Goal: Information Seeking & Learning: Learn about a topic

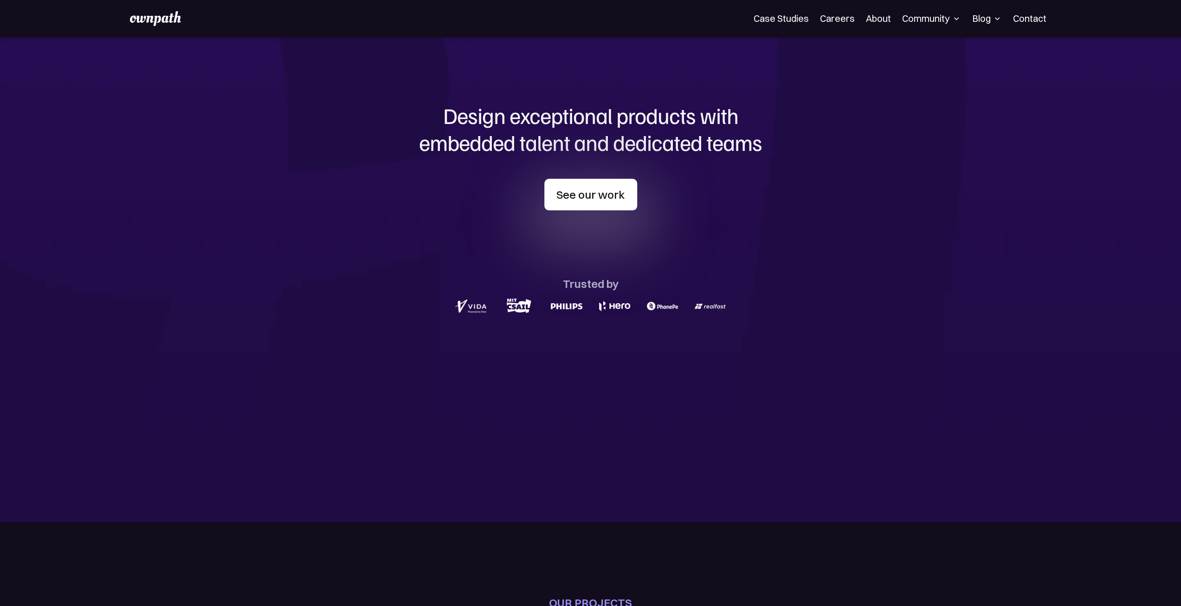
click at [568, 204] on link "See our work" at bounding box center [590, 195] width 93 height 32
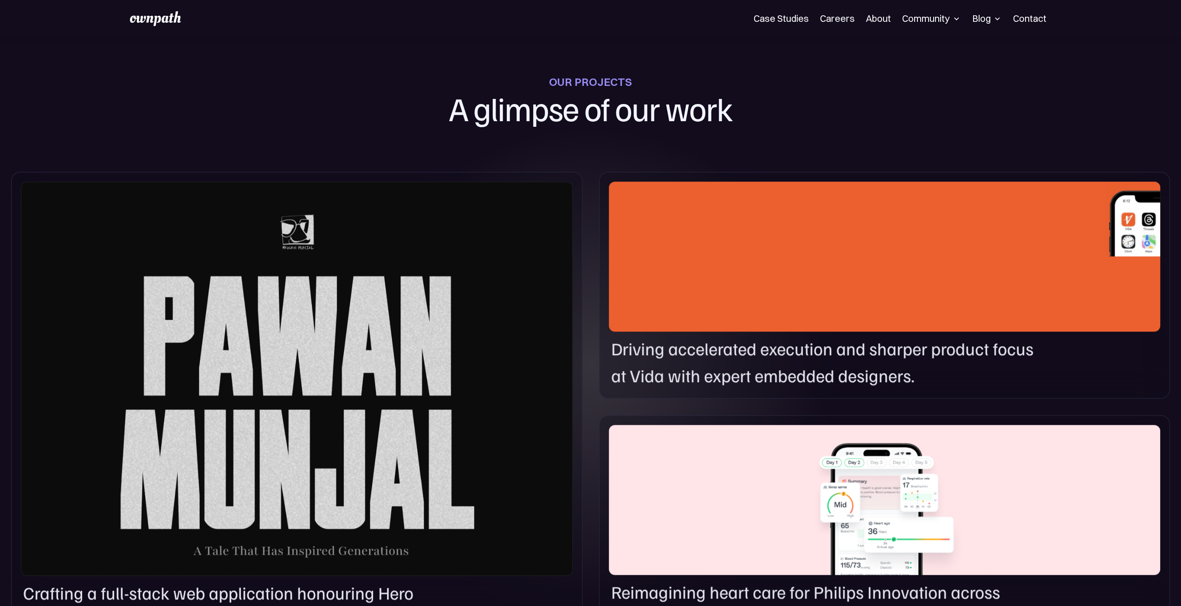
scroll to position [522, 0]
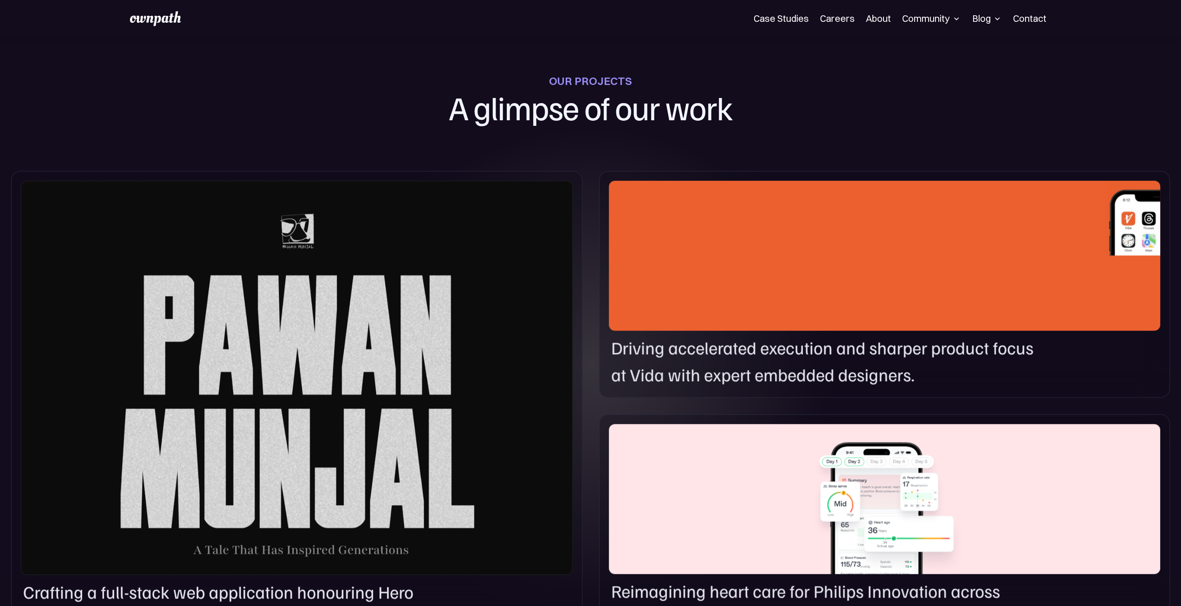
click at [407, 347] on div at bounding box center [297, 378] width 552 height 394
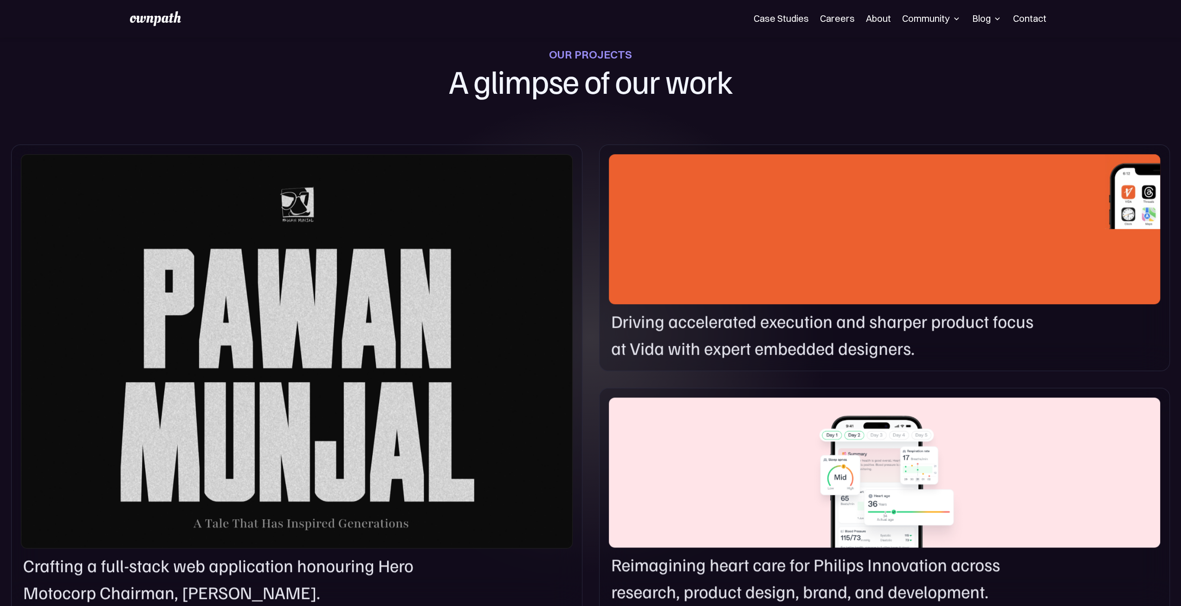
scroll to position [568, 0]
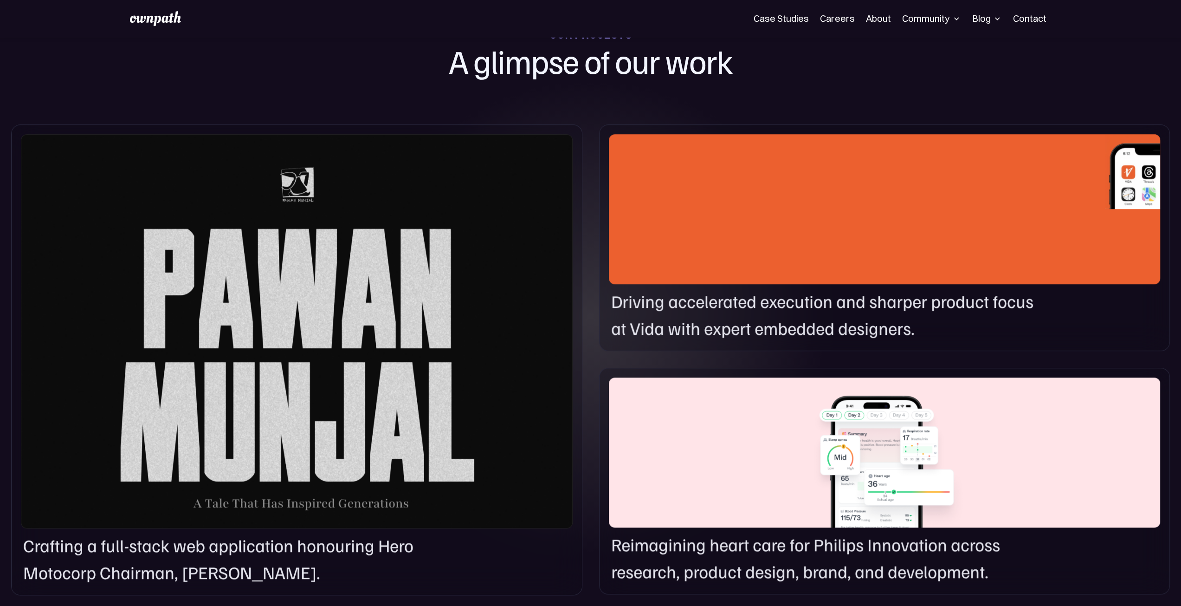
click at [845, 197] on div at bounding box center [884, 209] width 551 height 150
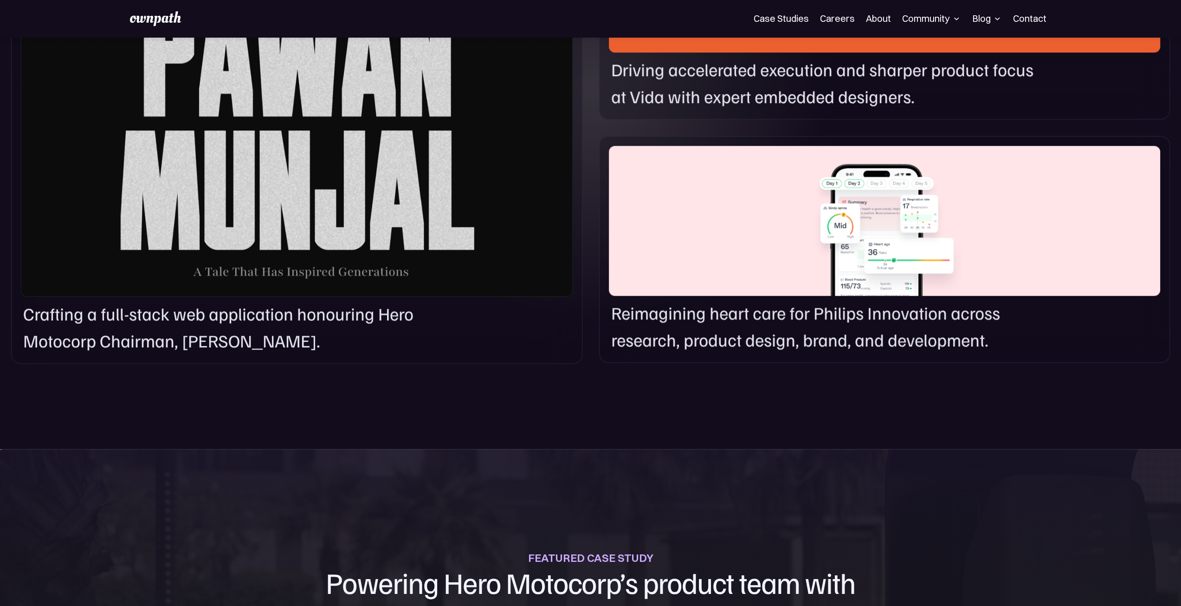
scroll to position [800, 0]
click at [926, 237] on div at bounding box center [884, 220] width 551 height 150
click at [891, 232] on div at bounding box center [884, 220] width 551 height 150
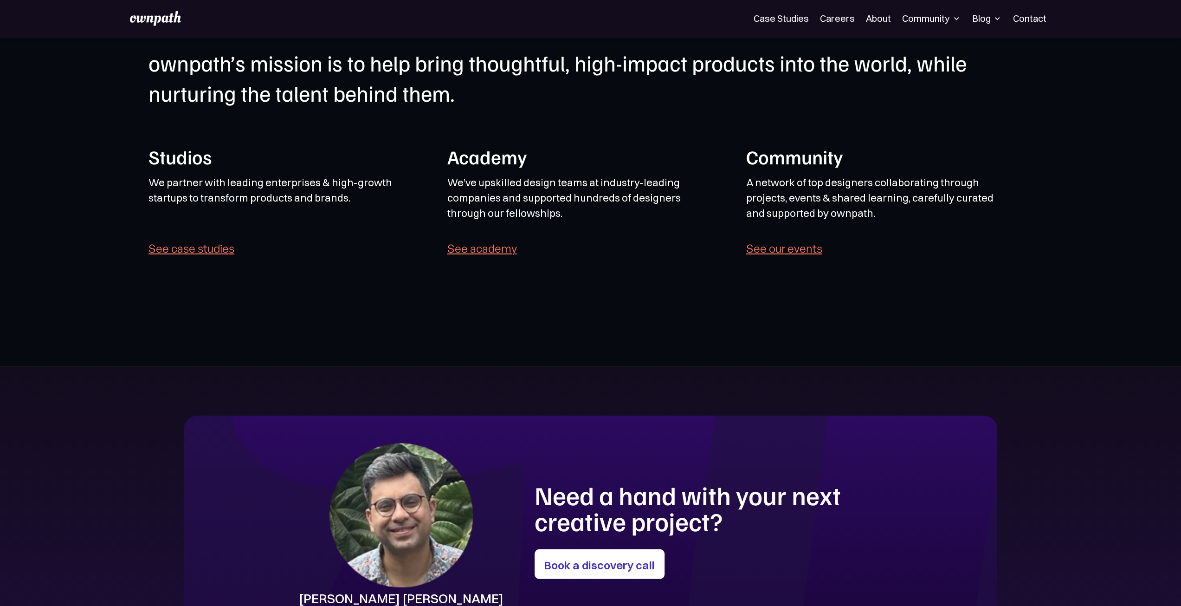
scroll to position [2735, 0]
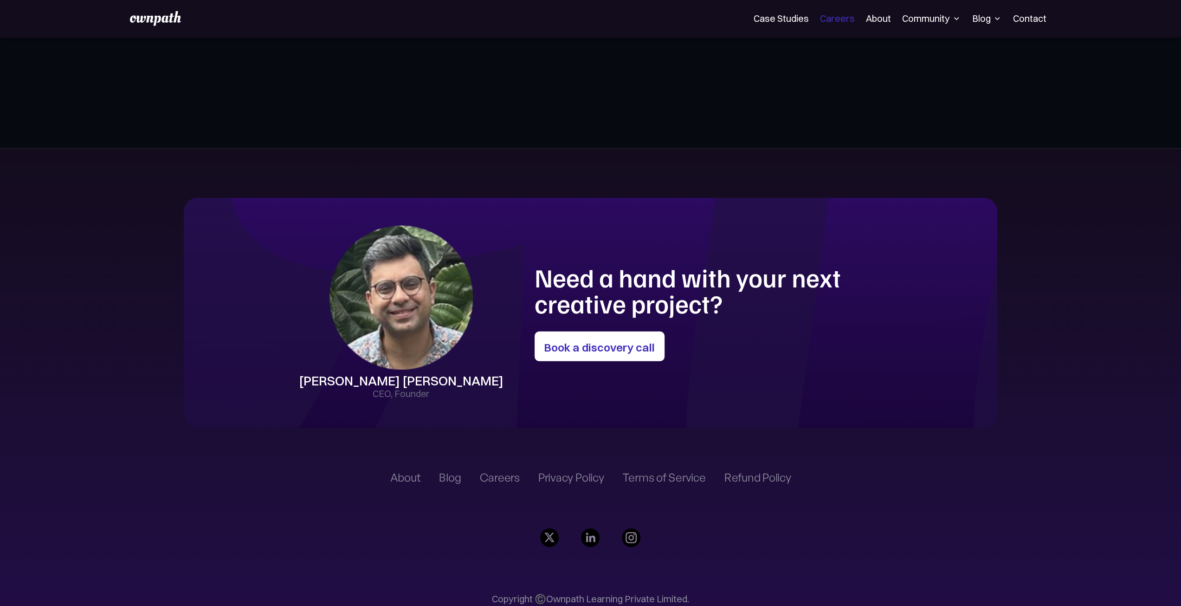
click at [834, 19] on link "Careers" at bounding box center [837, 18] width 35 height 11
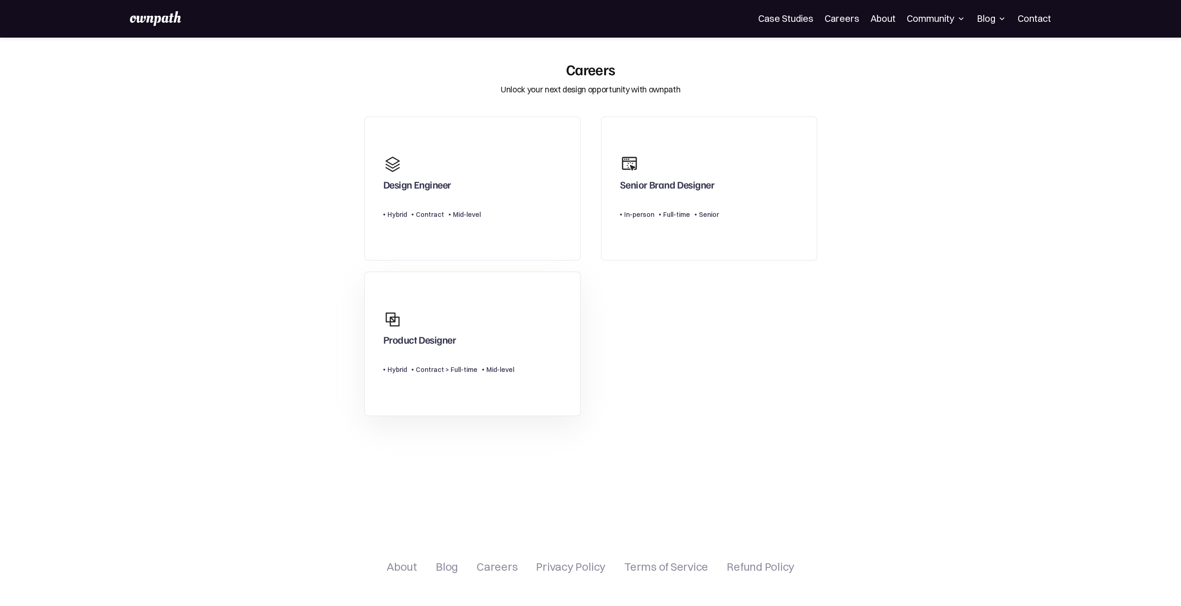
click at [450, 333] on div "Product Designer" at bounding box center [419, 341] width 73 height 17
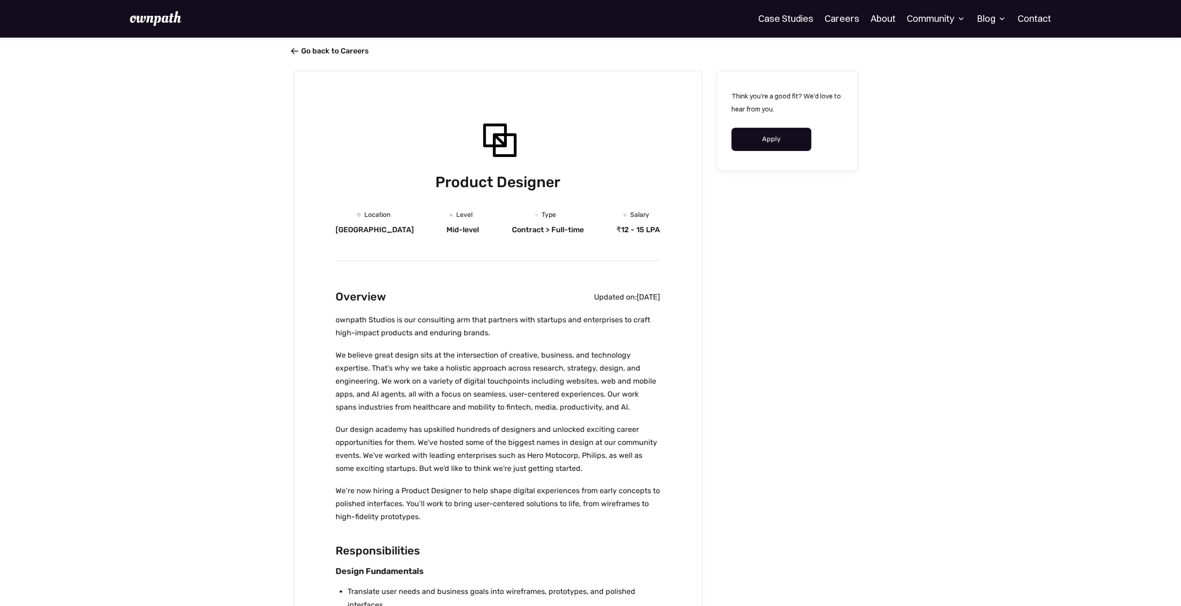
click at [295, 53] on span "" at bounding box center [294, 50] width 7 height 9
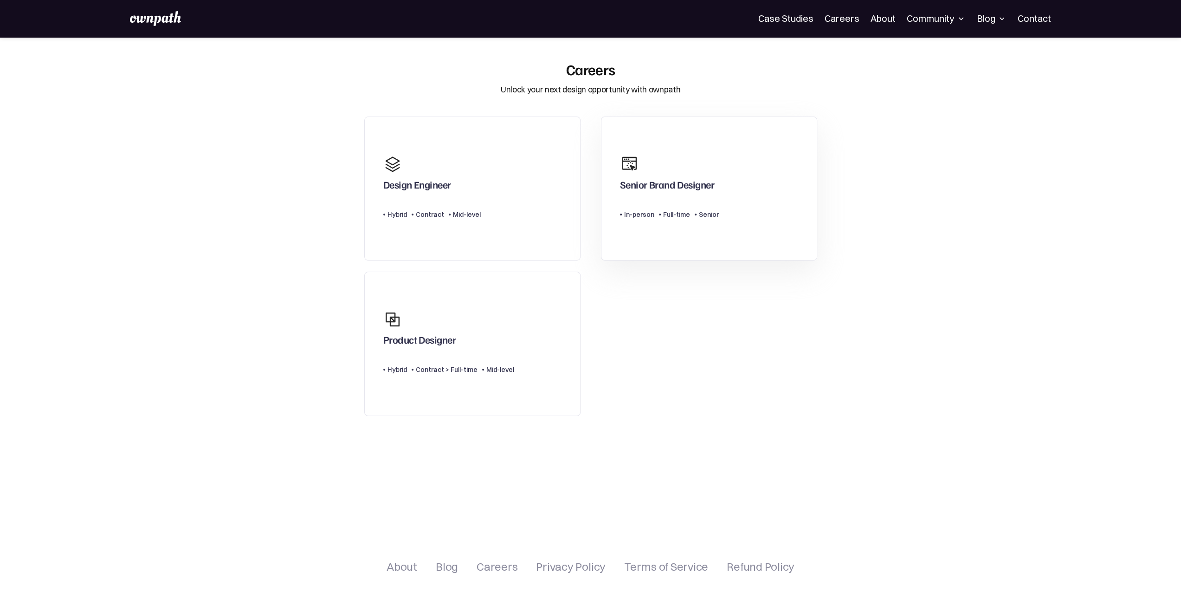
click at [684, 216] on div "Full-time" at bounding box center [676, 214] width 27 height 11
